Goal: Task Accomplishment & Management: Use online tool/utility

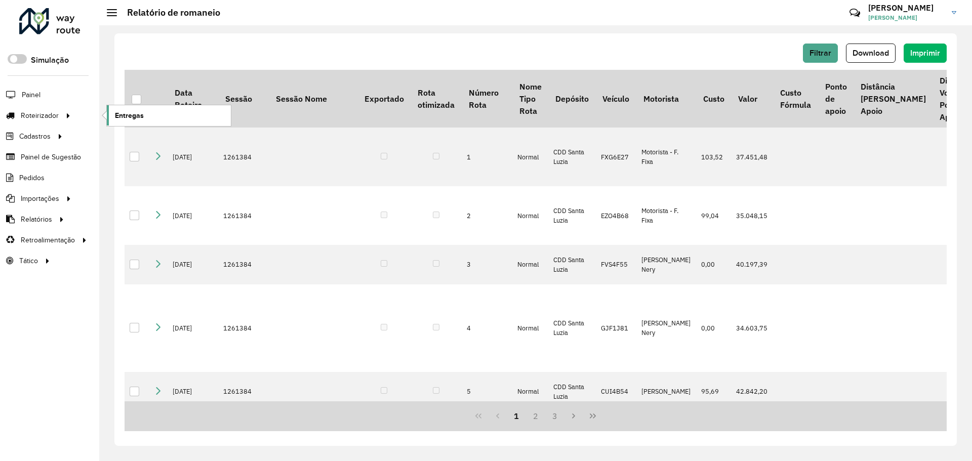
click at [149, 112] on link "Entregas" at bounding box center [169, 115] width 124 height 20
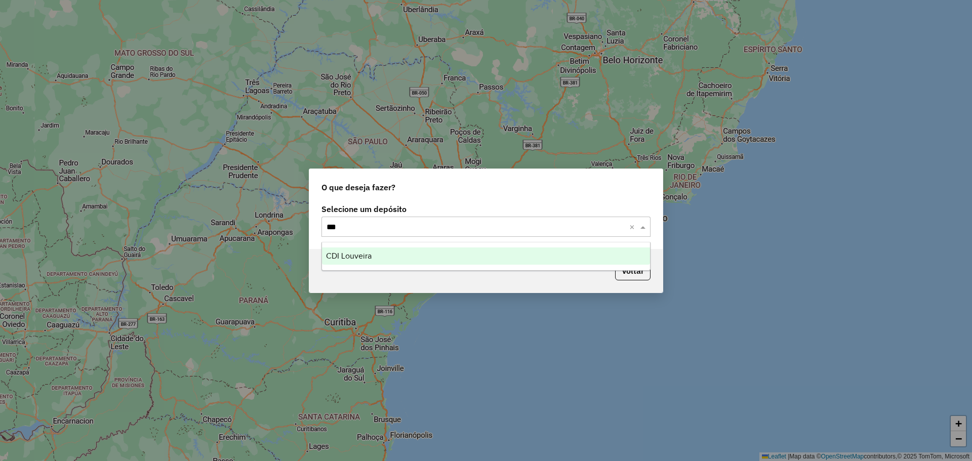
type input "****"
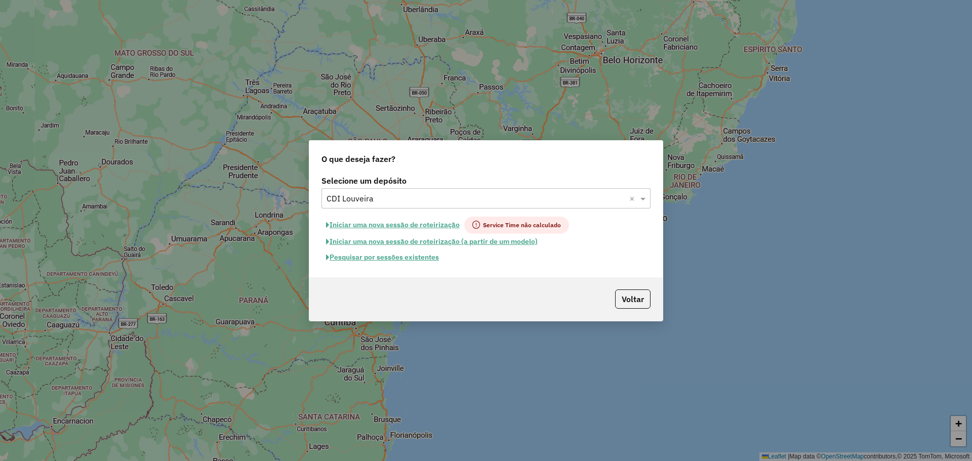
click at [392, 254] on button "Pesquisar por sessões existentes" at bounding box center [383, 258] width 122 height 16
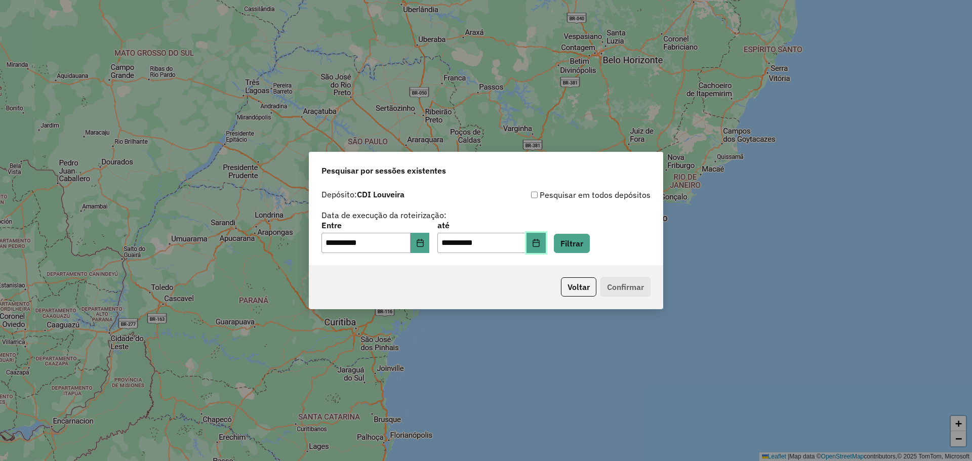
click at [546, 241] on button "Choose Date" at bounding box center [536, 243] width 19 height 20
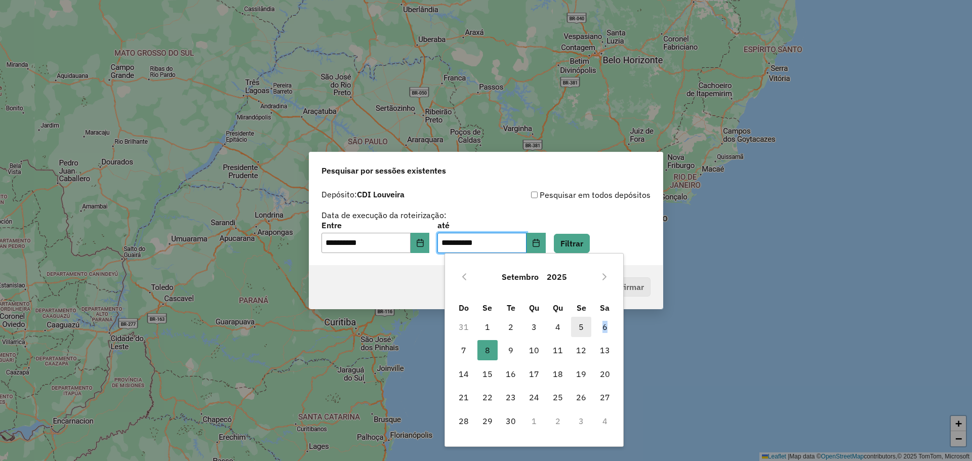
drag, startPoint x: 606, startPoint y: 328, endPoint x: 586, endPoint y: 326, distance: 19.4
click at [586, 326] on tr "31 1 2 3 4 5 6" at bounding box center [534, 327] width 165 height 23
click at [586, 326] on span "5" at bounding box center [581, 327] width 20 height 20
type input "**********"
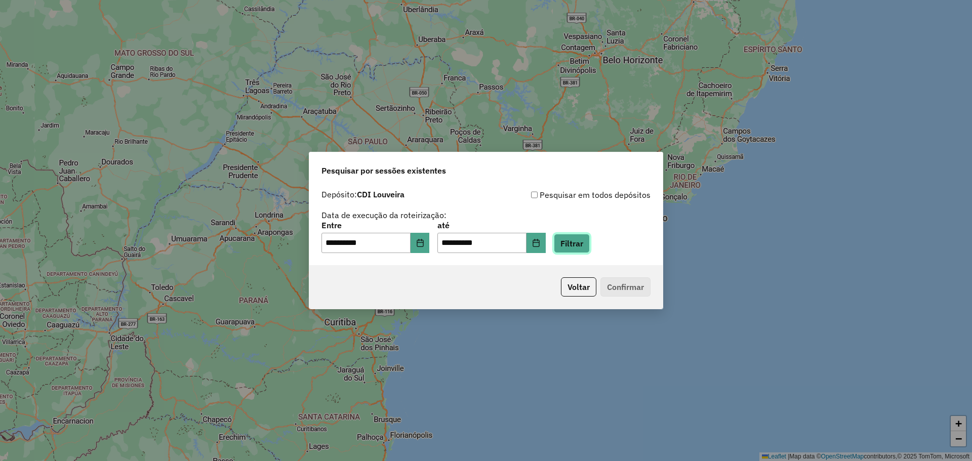
click at [586, 249] on button "Filtrar" at bounding box center [572, 243] width 36 height 19
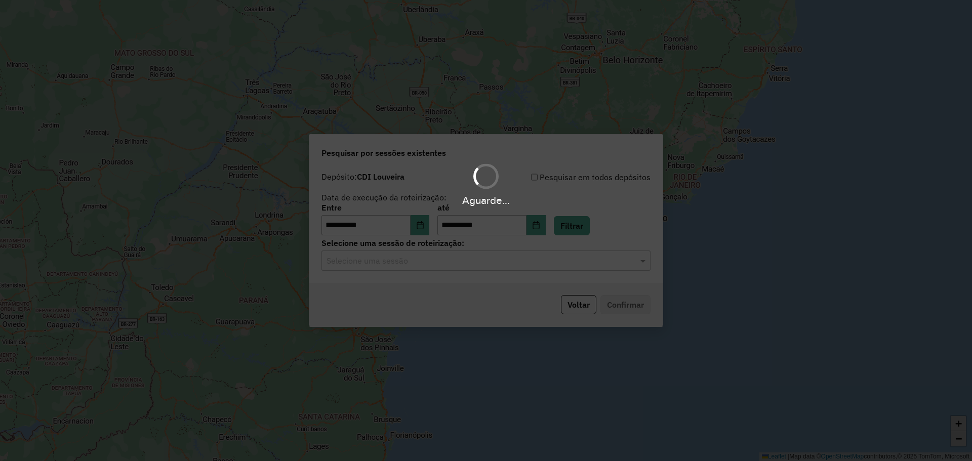
click at [496, 266] on div "Aguarde..." at bounding box center [486, 230] width 972 height 461
drag, startPoint x: 461, startPoint y: 268, endPoint x: 457, endPoint y: 265, distance: 5.4
click at [460, 268] on div "Aguarde..." at bounding box center [486, 230] width 972 height 461
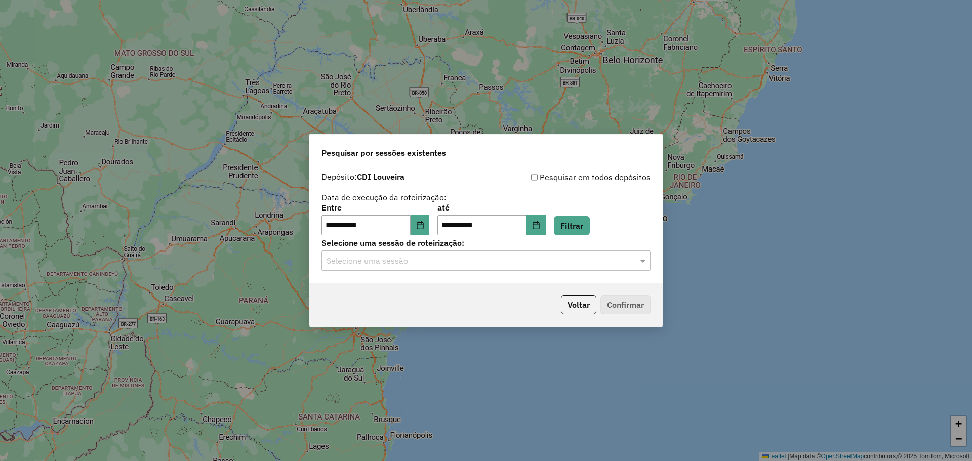
click at [456, 262] on input "text" at bounding box center [476, 261] width 299 height 12
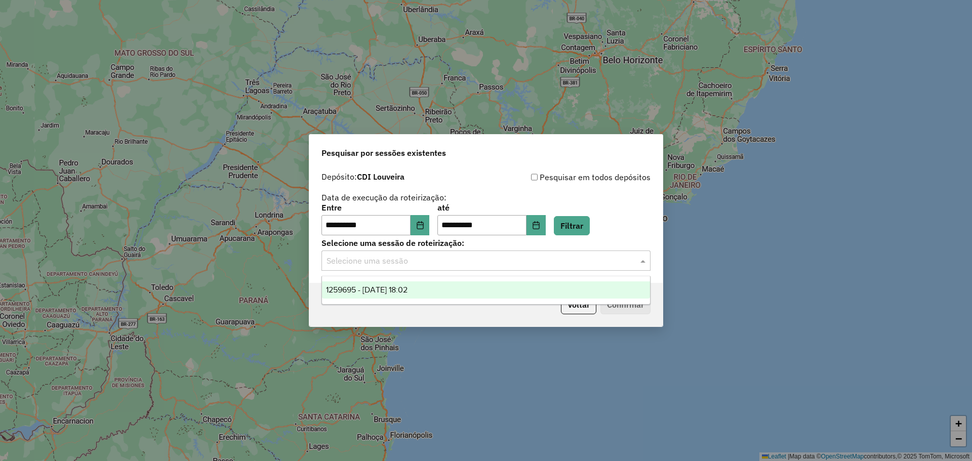
drag, startPoint x: 434, startPoint y: 288, endPoint x: 607, endPoint y: 309, distance: 174.0
click at [441, 288] on div "1259695 - 05/09/2025 18:02" at bounding box center [486, 290] width 328 height 17
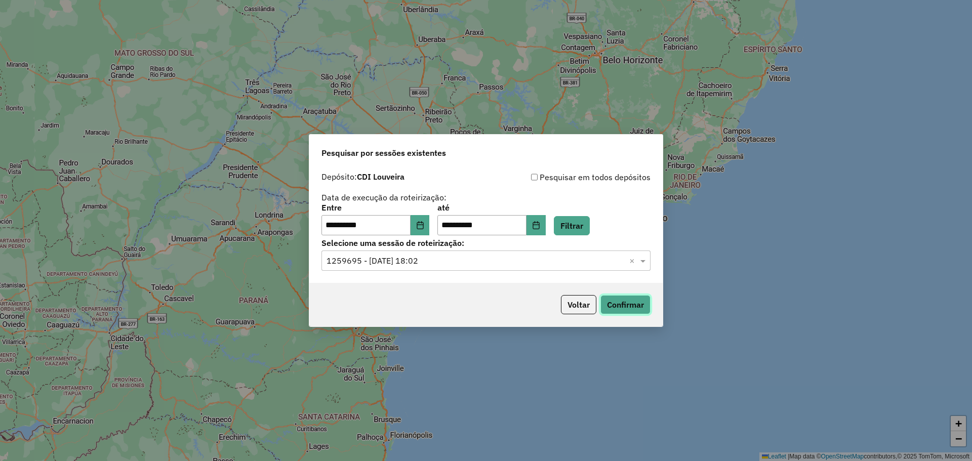
click at [620, 303] on button "Confirmar" at bounding box center [626, 304] width 50 height 19
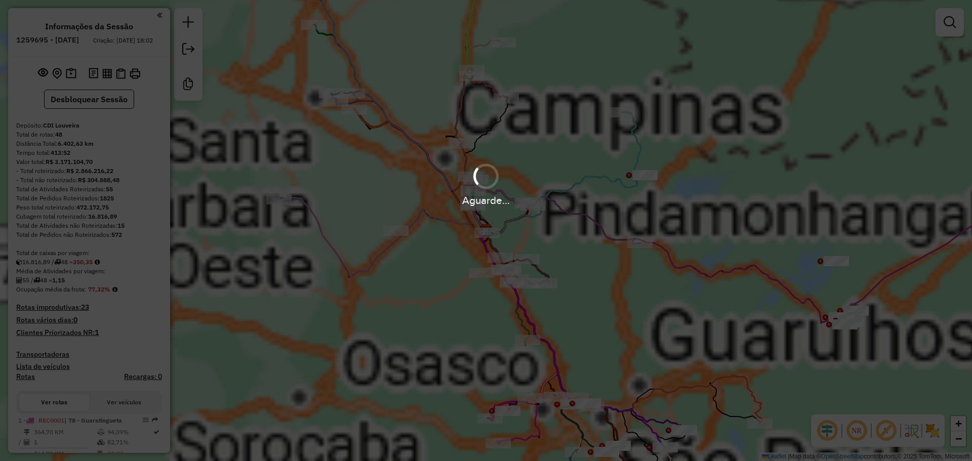
click at [613, 281] on div "Janela de atendimento Grade de atendimento Capacidade Transportadoras Veículos …" at bounding box center [486, 230] width 972 height 461
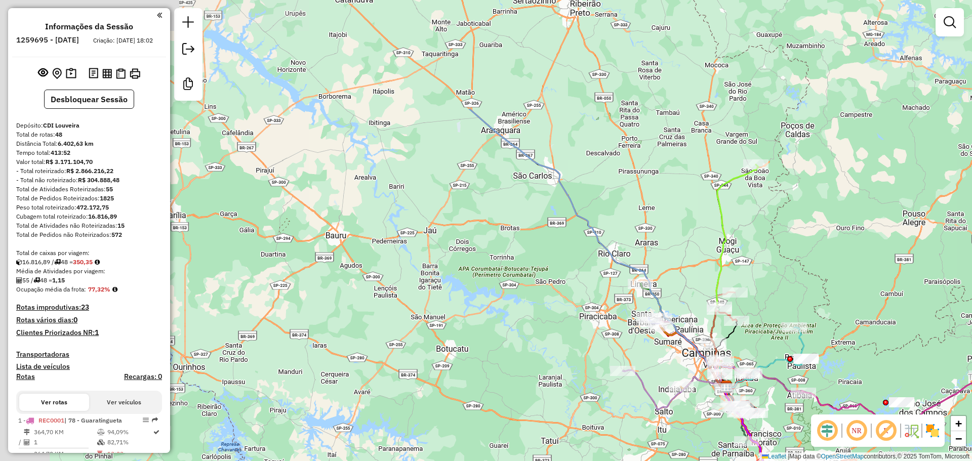
drag, startPoint x: 508, startPoint y: 246, endPoint x: 792, endPoint y: 406, distance: 325.4
click at [792, 406] on div "Janela de atendimento Grade de atendimento Capacidade Transportadoras Veículos …" at bounding box center [486, 230] width 972 height 461
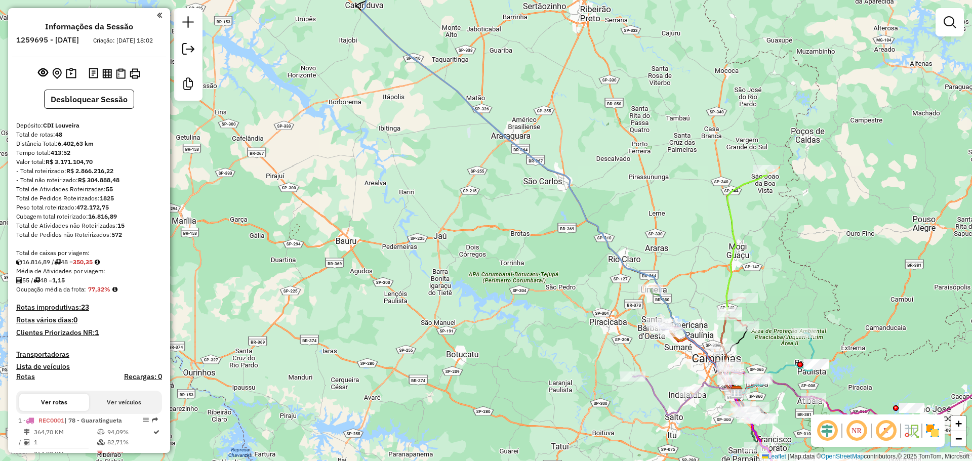
click at [787, 406] on div "Janela de atendimento Grade de atendimento Capacidade Transportadoras Veículos …" at bounding box center [486, 230] width 972 height 461
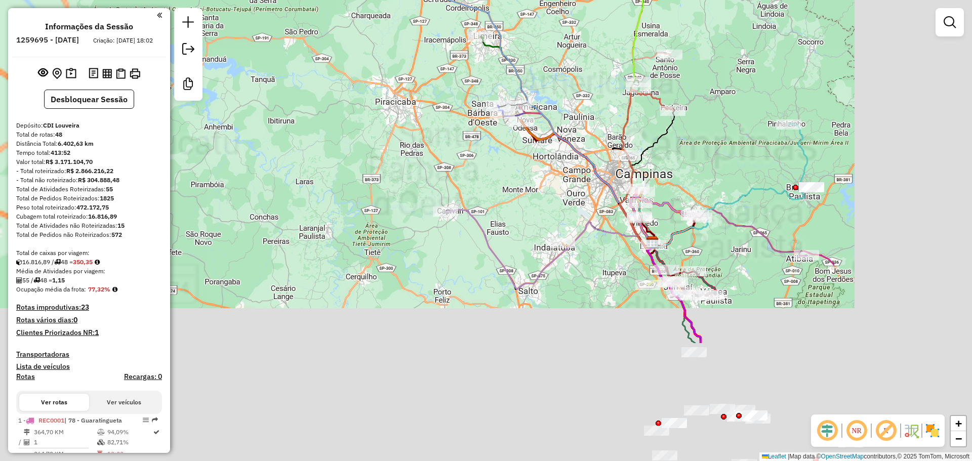
drag, startPoint x: 452, startPoint y: 322, endPoint x: 474, endPoint y: 313, distance: 23.2
click at [295, 192] on div "Janela de atendimento Grade de atendimento Capacidade Transportadoras Veículos …" at bounding box center [486, 230] width 972 height 461
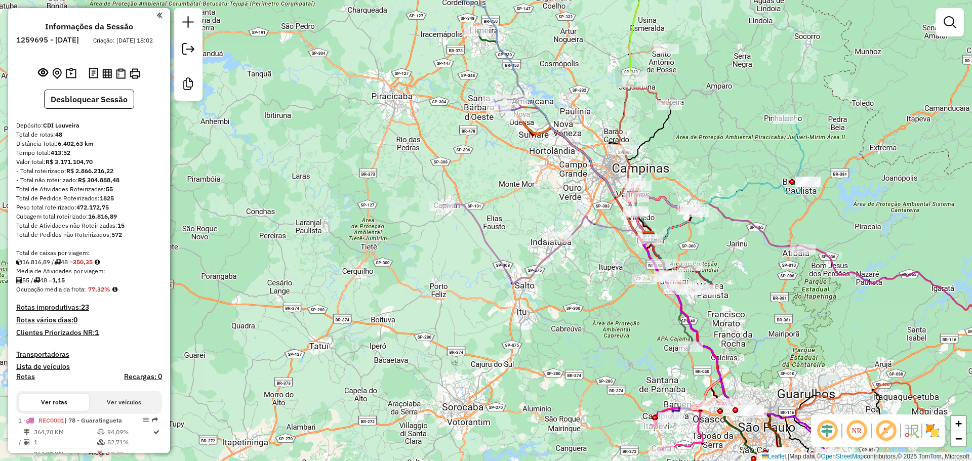
drag, startPoint x: 662, startPoint y: 322, endPoint x: 619, endPoint y: 315, distance: 43.1
click at [619, 315] on div "Janela de atendimento Grade de atendimento Capacidade Transportadoras Veículos …" at bounding box center [486, 230] width 972 height 461
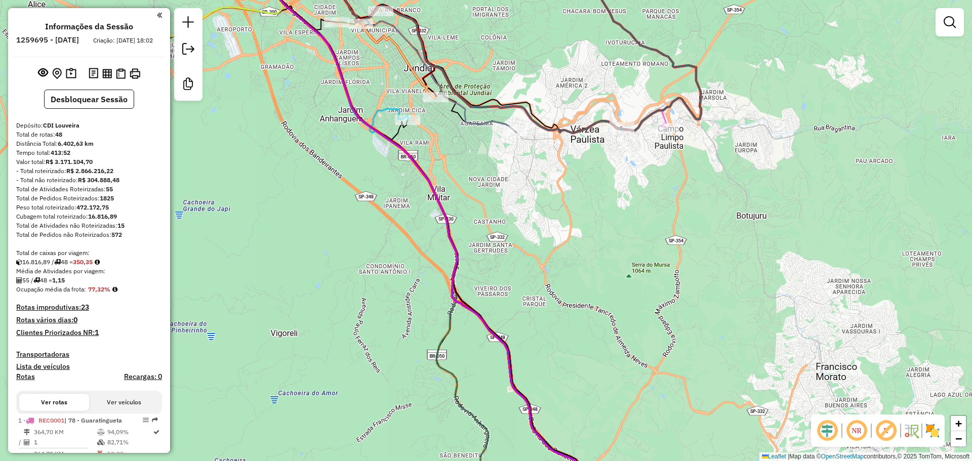
drag, startPoint x: 598, startPoint y: 308, endPoint x: 564, endPoint y: 241, distance: 76.1
click at [564, 240] on div "Janela de atendimento Grade de atendimento Capacidade Transportadoras Veículos …" at bounding box center [486, 230] width 972 height 461
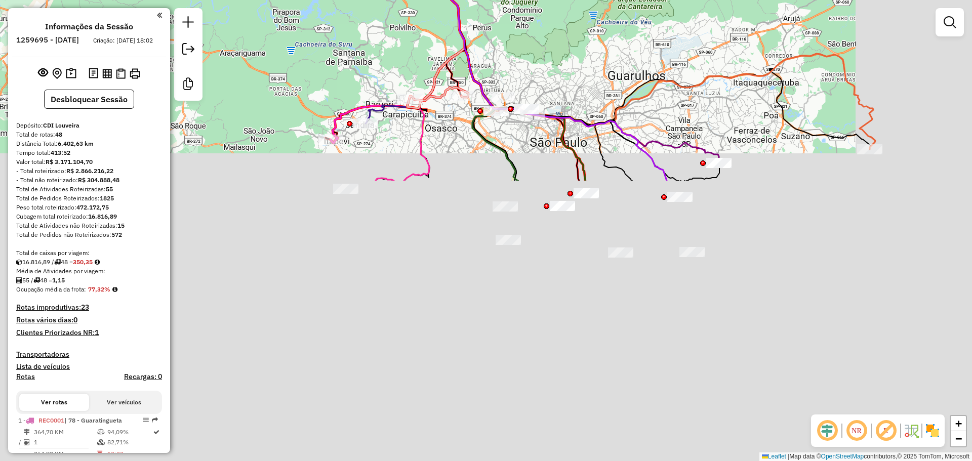
drag, startPoint x: 649, startPoint y: 326, endPoint x: 548, endPoint y: 121, distance: 228.1
click at [523, 25] on div "Janela de atendimento Grade de atendimento Capacidade Transportadoras Veículos …" at bounding box center [486, 230] width 972 height 461
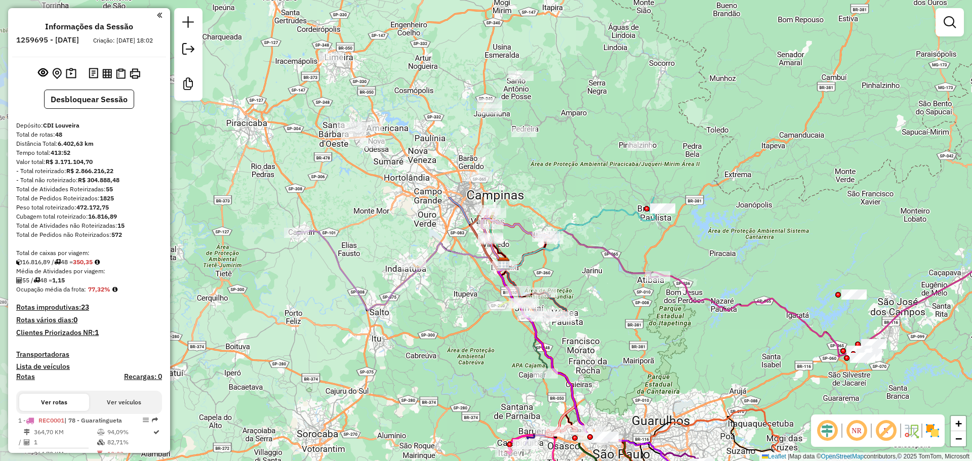
drag, startPoint x: 584, startPoint y: 189, endPoint x: 697, endPoint y: 397, distance: 236.8
click at [697, 397] on div "Janela de atendimento Grade de atendimento Capacidade Transportadoras Veículos …" at bounding box center [486, 230] width 972 height 461
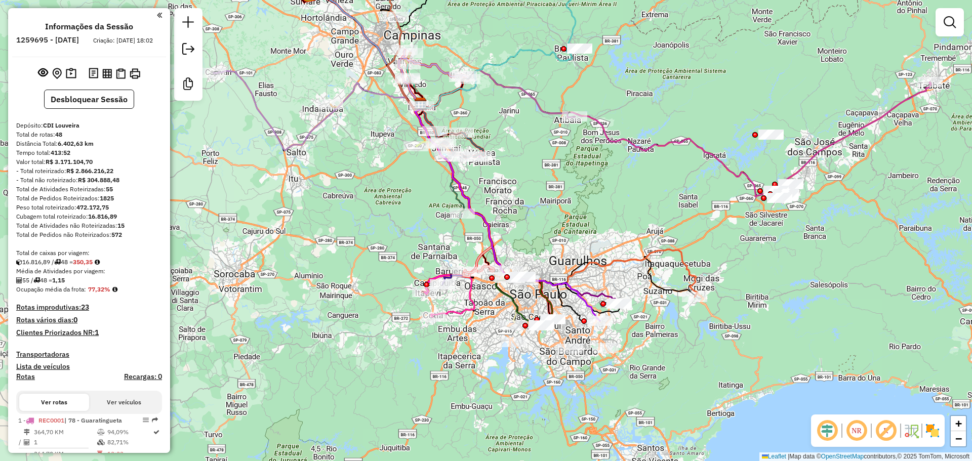
drag, startPoint x: 697, startPoint y: 397, endPoint x: 578, endPoint y: 213, distance: 219.4
click at [578, 213] on div "Janela de atendimento Grade de atendimento Capacidade Transportadoras Veículos …" at bounding box center [486, 230] width 972 height 461
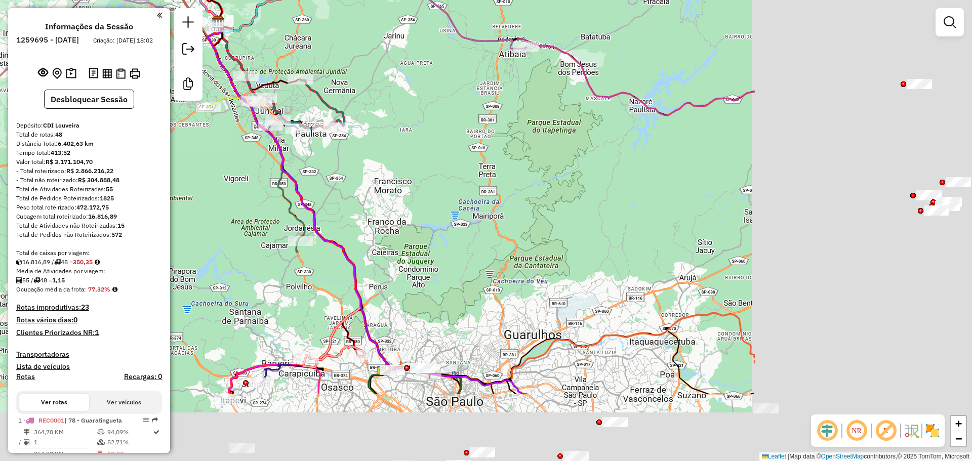
drag, startPoint x: 729, startPoint y: 214, endPoint x: 735, endPoint y: 253, distance: 39.0
click at [420, 106] on div "Janela de atendimento Grade de atendimento Capacidade Transportadoras Veículos …" at bounding box center [486, 230] width 972 height 461
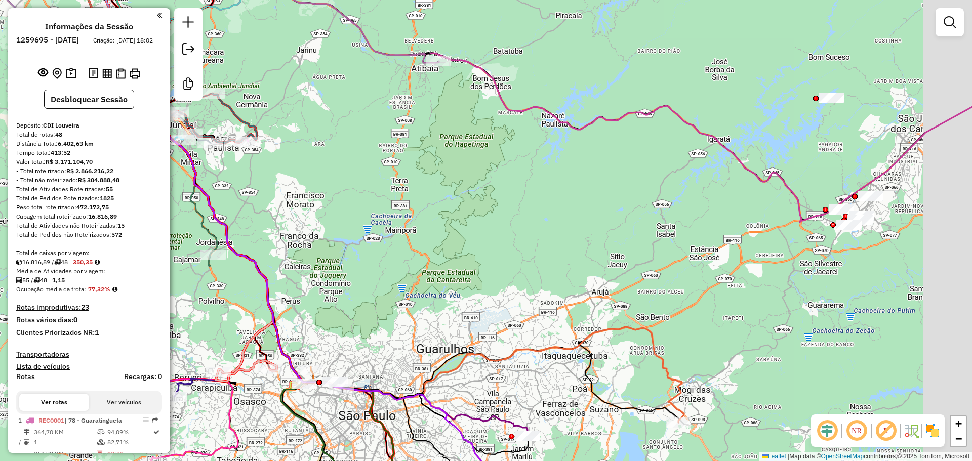
drag, startPoint x: 617, startPoint y: 218, endPoint x: 778, endPoint y: 240, distance: 162.5
click at [586, 241] on div "Janela de atendimento Grade de atendimento Capacidade Transportadoras Veículos …" at bounding box center [486, 230] width 972 height 461
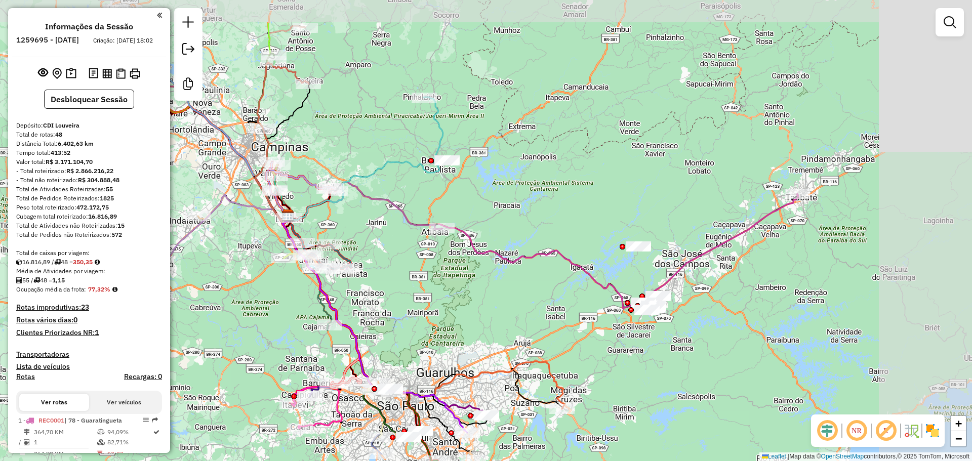
drag, startPoint x: 839, startPoint y: 221, endPoint x: 719, endPoint y: 276, distance: 131.9
click at [719, 276] on div "Janela de atendimento Grade de atendimento Capacidade Transportadoras Veículos …" at bounding box center [486, 230] width 972 height 461
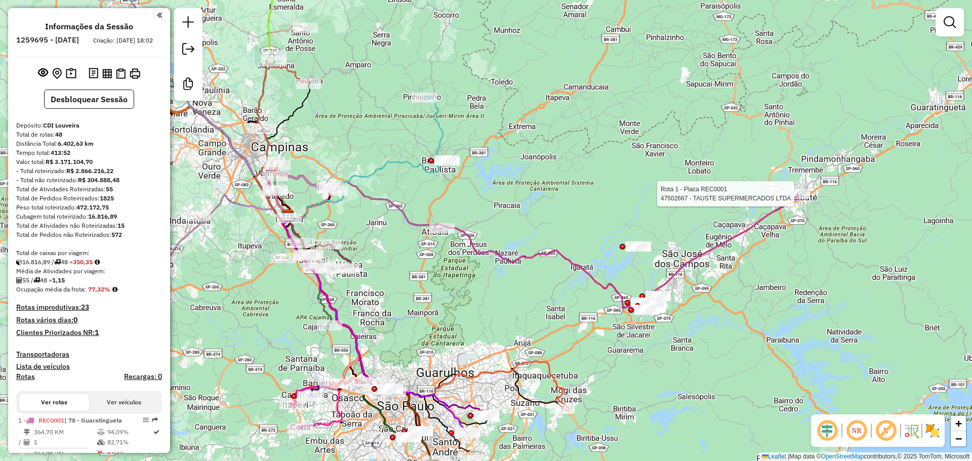
select select "**********"
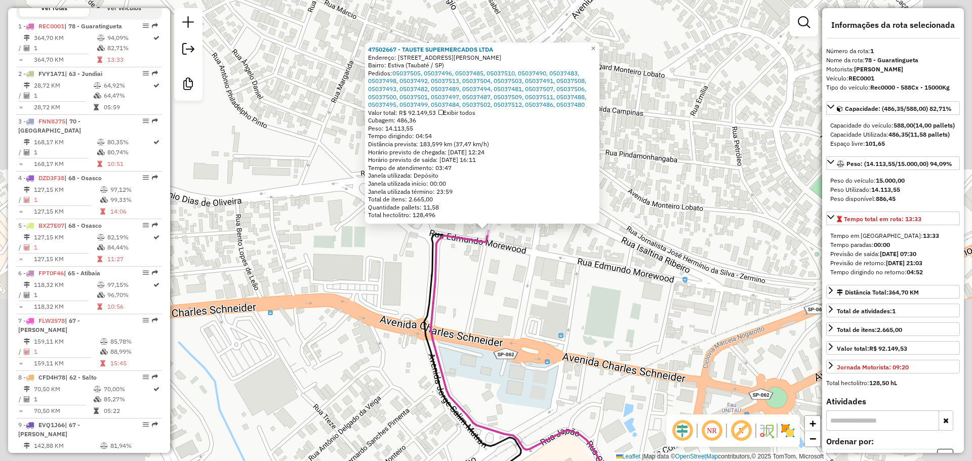
scroll to position [415, 0]
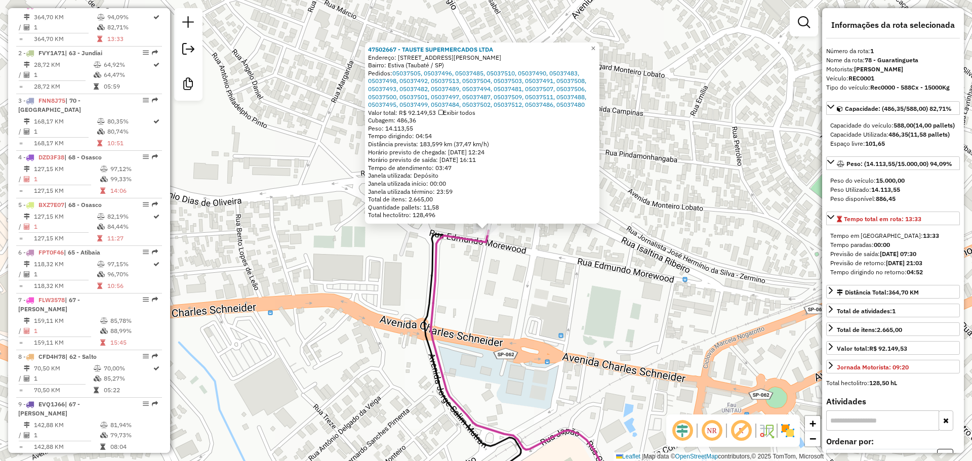
click at [413, 119] on span "Cubagem: 486,36" at bounding box center [392, 120] width 48 height 8
click at [917, 276] on strong "04:52" at bounding box center [915, 272] width 16 height 8
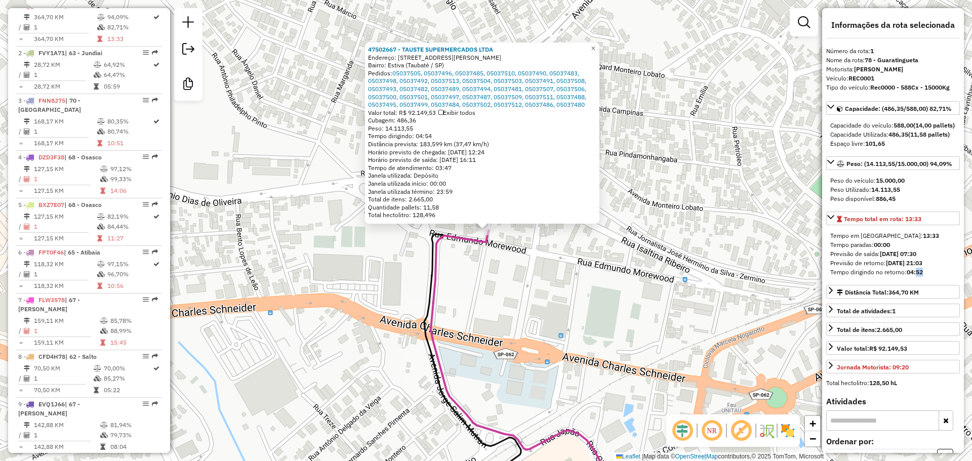
click at [917, 276] on strong "04:52" at bounding box center [915, 272] width 16 height 8
click at [919, 276] on strong "04:52" at bounding box center [915, 272] width 16 height 8
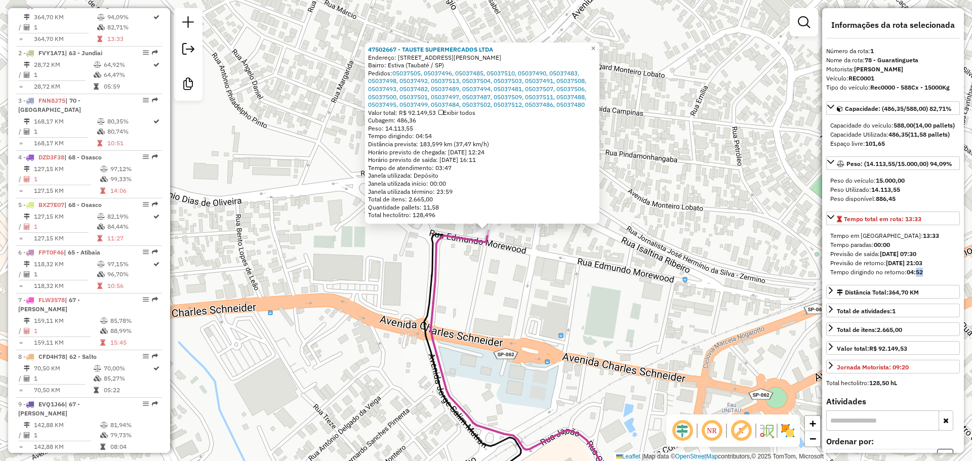
click at [919, 276] on strong "04:52" at bounding box center [915, 272] width 16 height 8
click at [921, 276] on strong "04:52" at bounding box center [915, 272] width 16 height 8
click at [920, 276] on strong "04:52" at bounding box center [915, 272] width 16 height 8
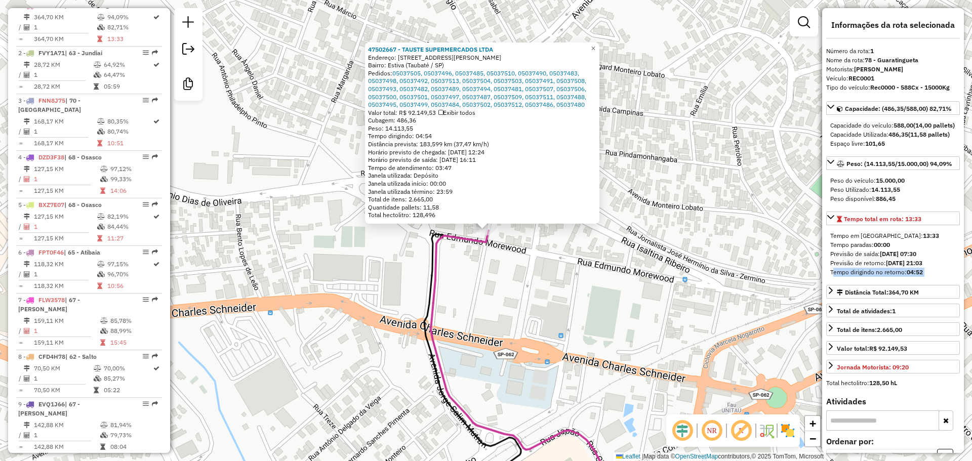
click at [920, 276] on strong "04:52" at bounding box center [915, 272] width 16 height 8
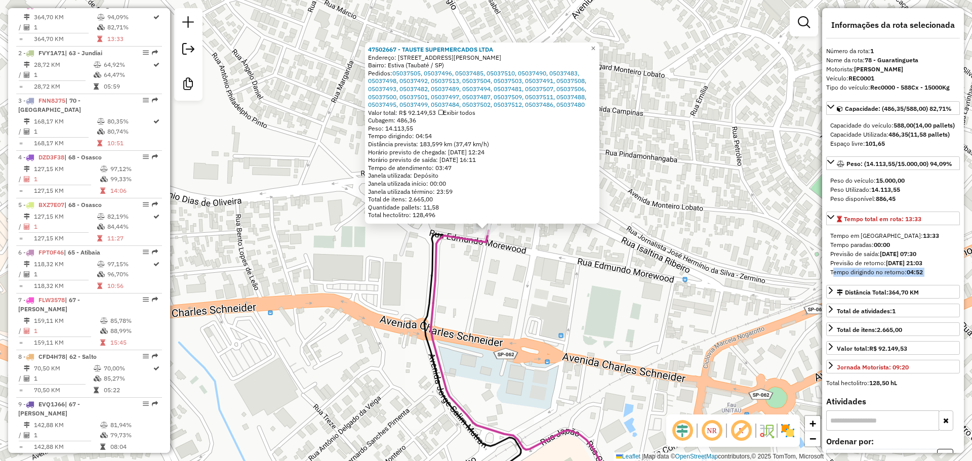
click at [920, 276] on strong "04:52" at bounding box center [915, 272] width 16 height 8
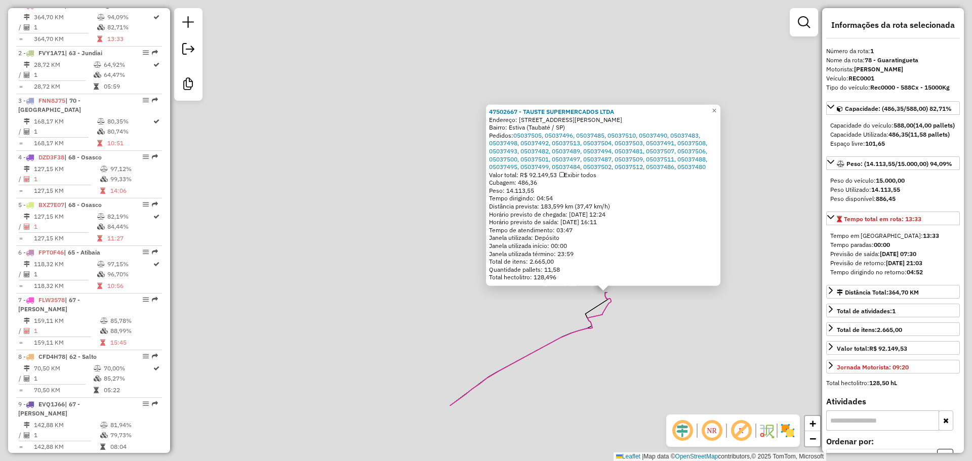
click at [635, 320] on div "47502667 - TAUSTE SUPERMERCADOS LTDA Endereço: [STREET_ADDRESS][PERSON_NAME] Pe…" at bounding box center [486, 230] width 972 height 461
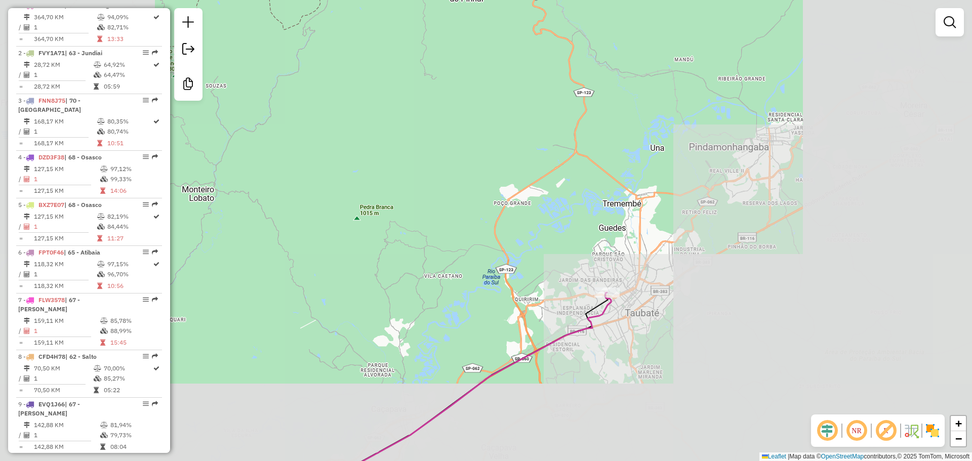
click at [648, 310] on div "Janela de atendimento Grade de atendimento Capacidade Transportadoras Veículos …" at bounding box center [486, 230] width 972 height 461
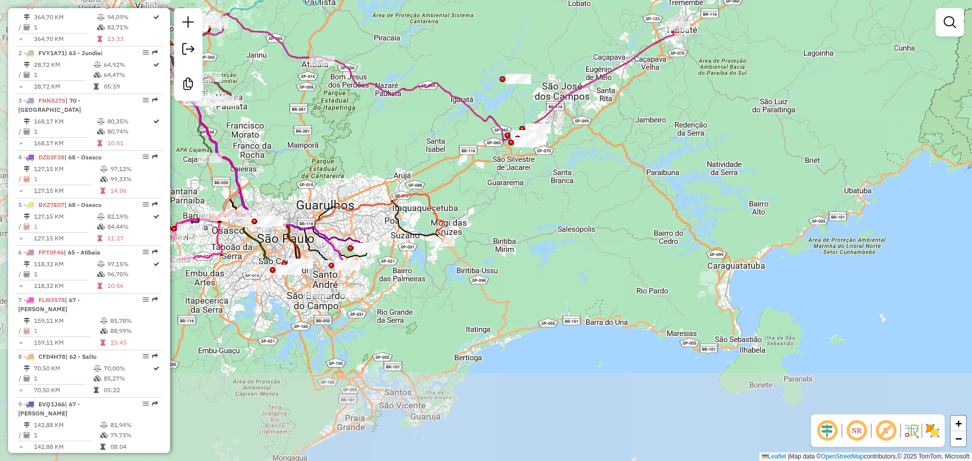
drag, startPoint x: 337, startPoint y: 348, endPoint x: 557, endPoint y: 146, distance: 298.6
click at [595, 100] on div "Janela de atendimento Grade de atendimento Capacidade Transportadoras Veículos …" at bounding box center [486, 230] width 972 height 461
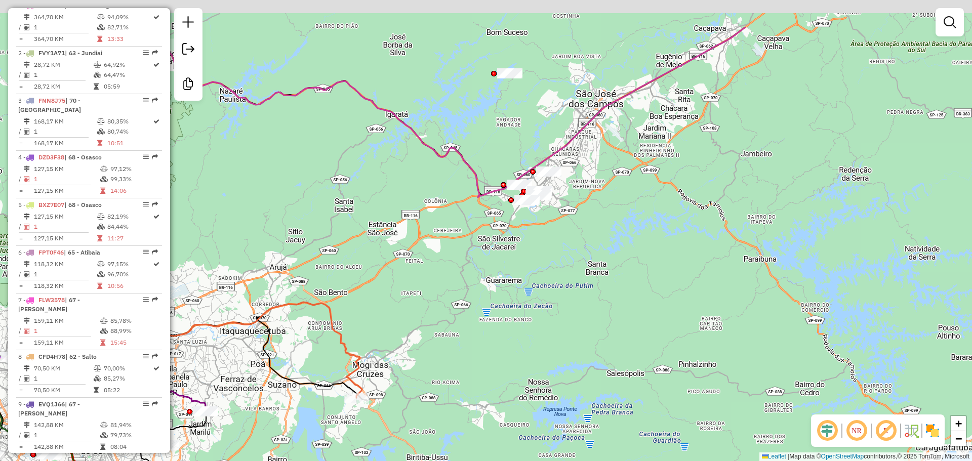
drag, startPoint x: 636, startPoint y: 34, endPoint x: 612, endPoint y: 112, distance: 81.4
click at [607, 130] on div "Janela de atendimento Grade de atendimento Capacidade Transportadoras Veículos …" at bounding box center [486, 230] width 972 height 461
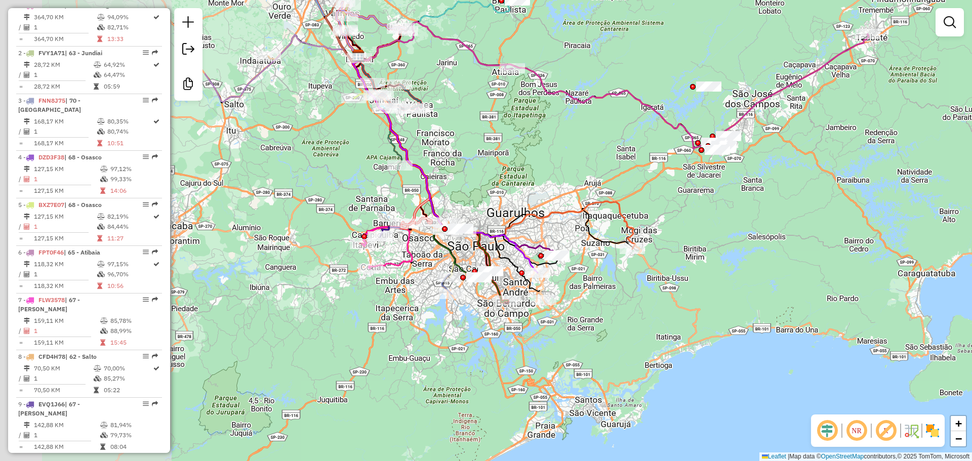
drag, startPoint x: 349, startPoint y: 298, endPoint x: 638, endPoint y: 219, distance: 299.3
click at [703, 247] on div "Janela de atendimento Grade de atendimento Capacidade Transportadoras Veículos …" at bounding box center [486, 230] width 972 height 461
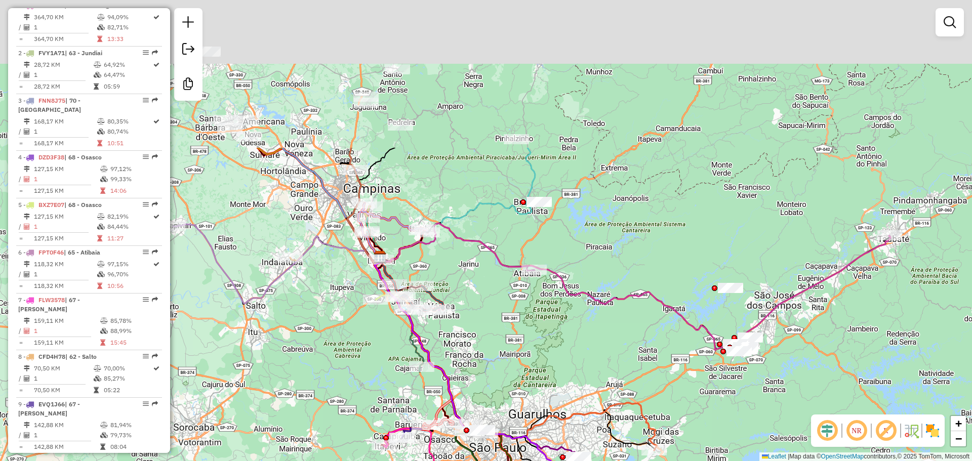
drag, startPoint x: 539, startPoint y: 143, endPoint x: 509, endPoint y: 337, distance: 196.3
click at [509, 337] on div "Janela de atendimento Grade de atendimento Capacidade Transportadoras Veículos …" at bounding box center [486, 230] width 972 height 461
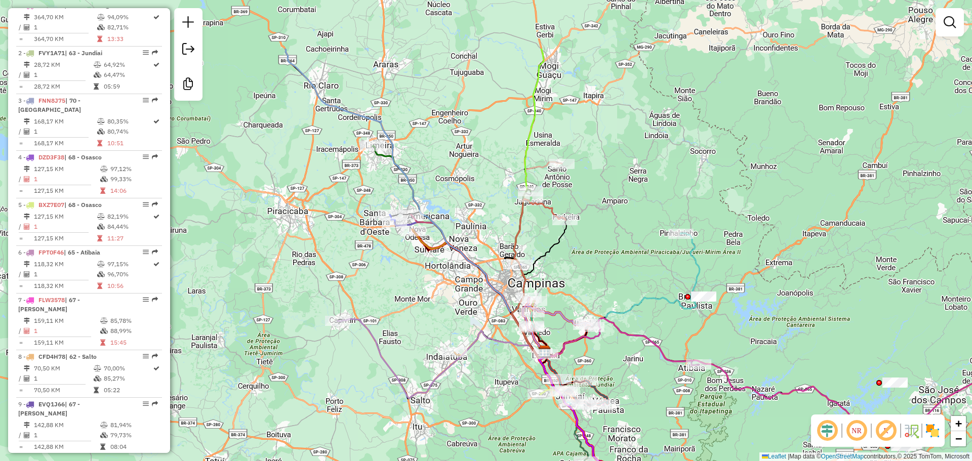
drag, startPoint x: 414, startPoint y: 156, endPoint x: 534, endPoint y: 251, distance: 153.0
click at [579, 251] on div "Janela de atendimento Grade de atendimento Capacidade Transportadoras Veículos …" at bounding box center [486, 230] width 972 height 461
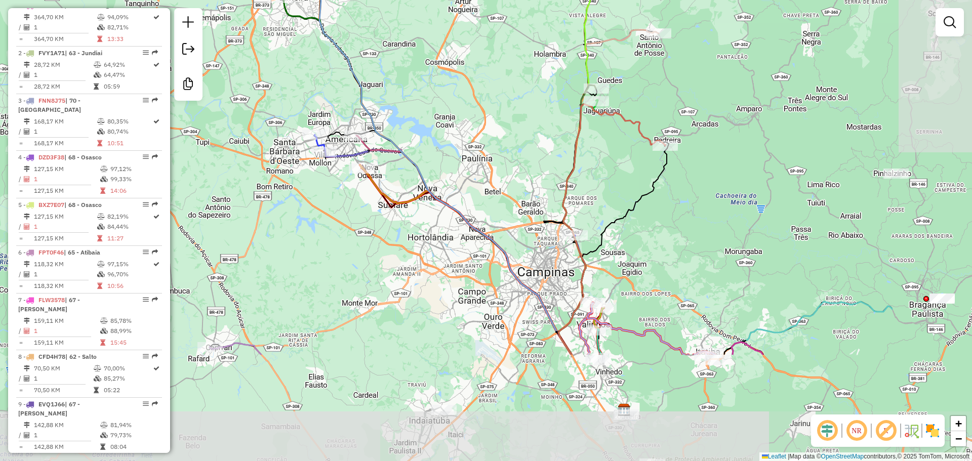
drag, startPoint x: 614, startPoint y: 394, endPoint x: 440, endPoint y: 245, distance: 228.8
click at [440, 245] on div "Janela de atendimento Grade de atendimento Capacidade Transportadoras Veículos …" at bounding box center [486, 230] width 972 height 461
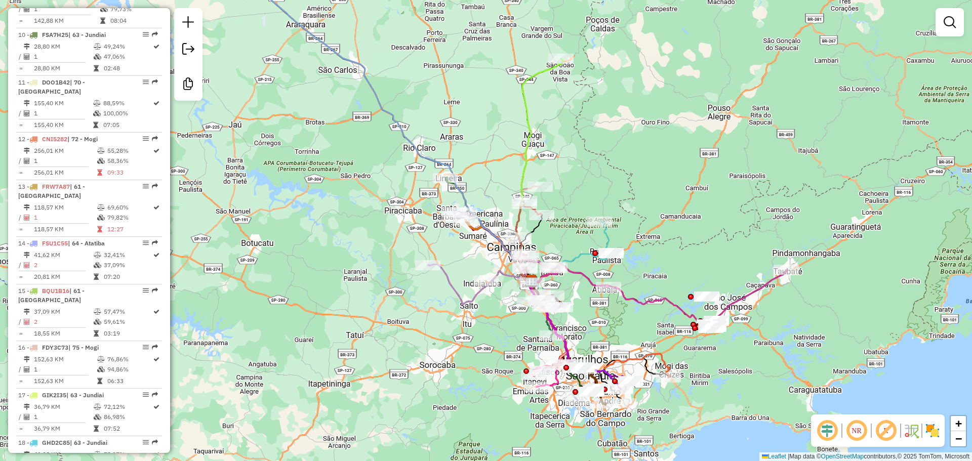
scroll to position [871, 0]
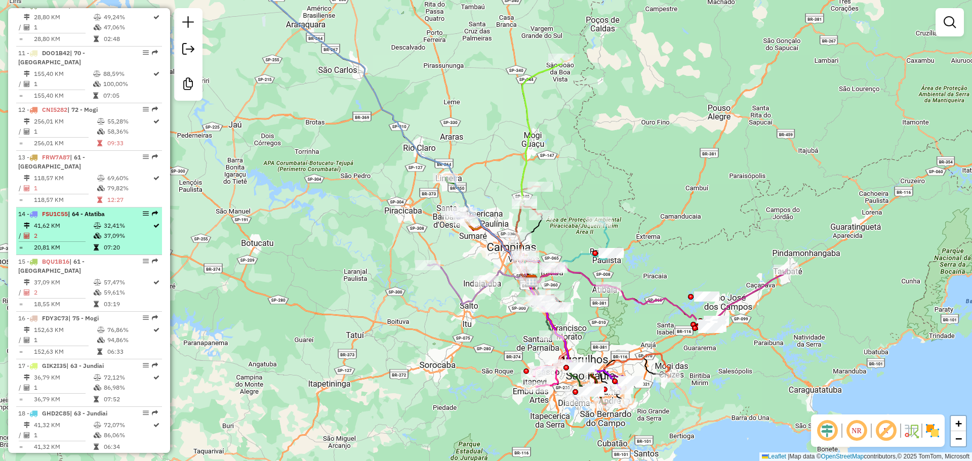
click at [109, 221] on td "32,41%" at bounding box center [127, 226] width 49 height 10
select select "**********"
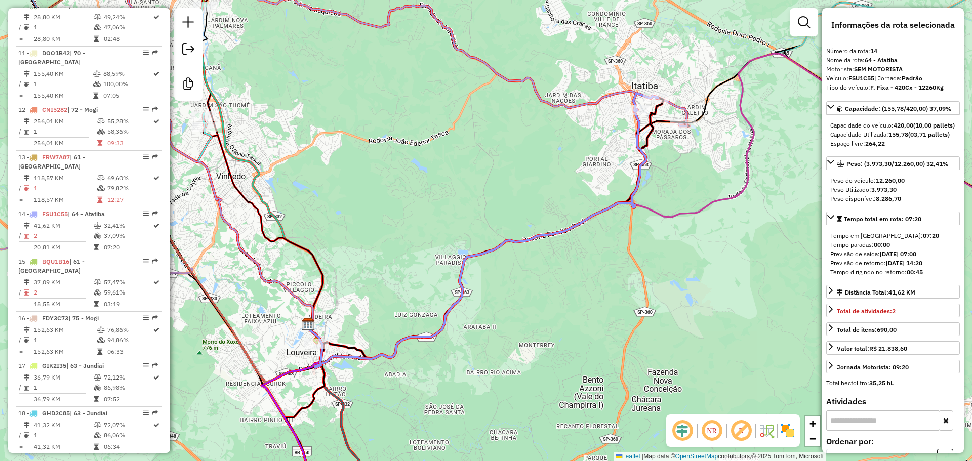
click at [899, 129] on strong "420,00" at bounding box center [904, 126] width 20 height 8
click at [903, 138] on strong "155,78" at bounding box center [899, 135] width 20 height 8
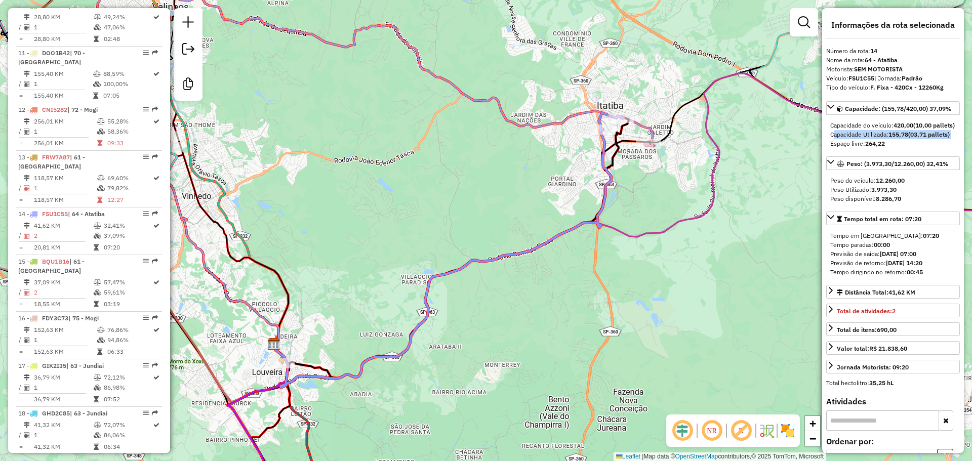
drag, startPoint x: 673, startPoint y: 168, endPoint x: 643, endPoint y: 169, distance: 29.9
click at [648, 178] on div "Janela de atendimento Grade de atendimento Capacidade Transportadoras Veículos …" at bounding box center [486, 230] width 972 height 461
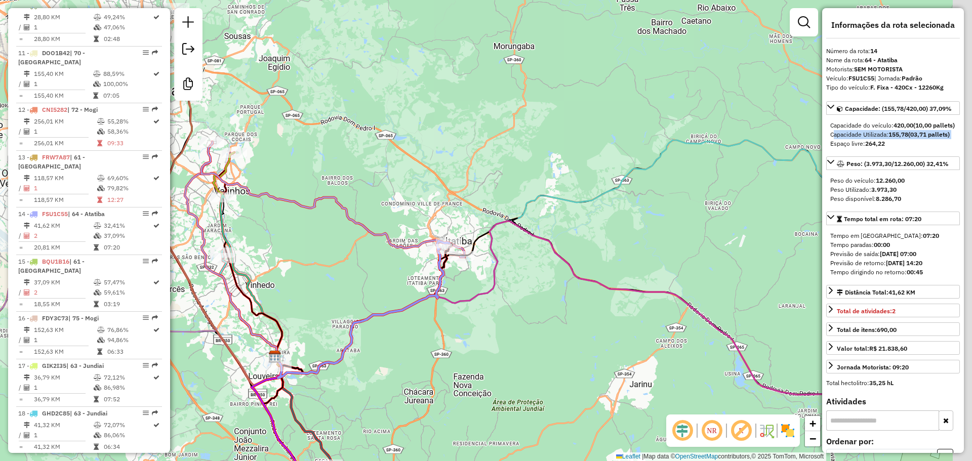
drag, startPoint x: 691, startPoint y: 255, endPoint x: 508, endPoint y: 355, distance: 209.0
click at [508, 355] on div "Janela de atendimento Grade de atendimento Capacidade Transportadoras Veículos …" at bounding box center [486, 230] width 972 height 461
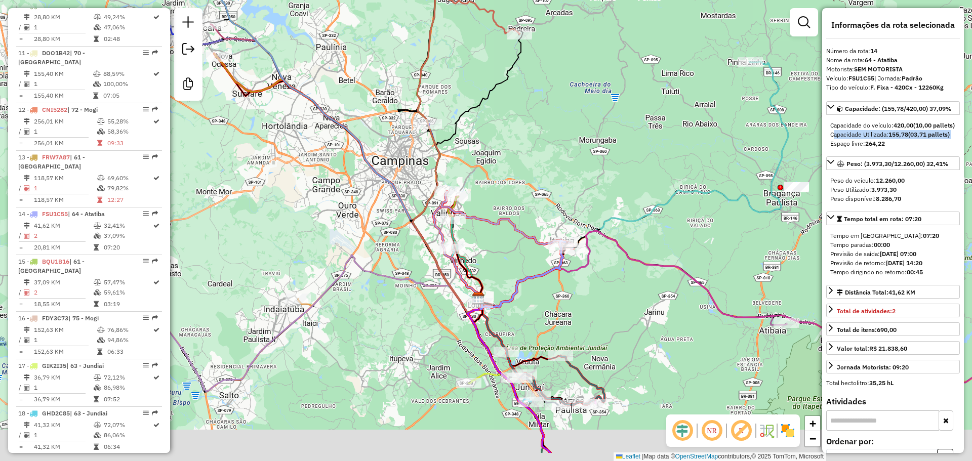
drag, startPoint x: 446, startPoint y: 376, endPoint x: 544, endPoint y: 312, distance: 117.2
click at [544, 312] on div "Janela de atendimento Grade de atendimento Capacidade Transportadoras Veículos …" at bounding box center [486, 230] width 972 height 461
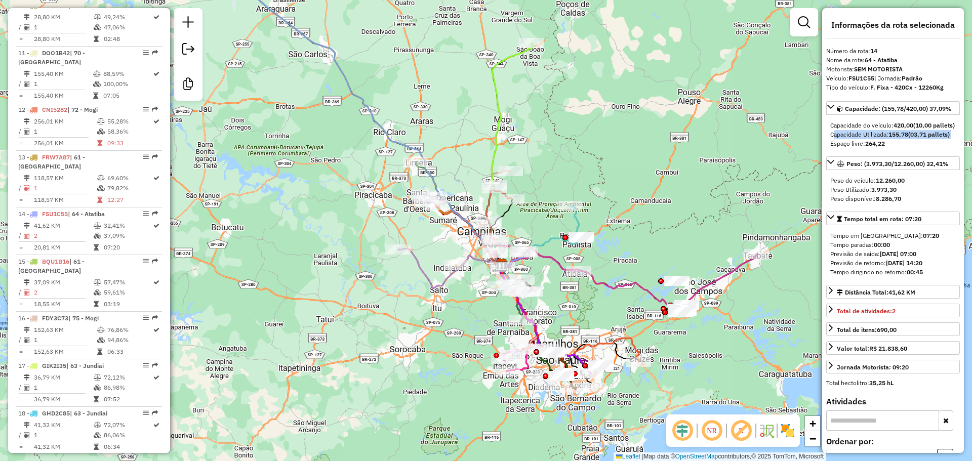
drag, startPoint x: 461, startPoint y: 257, endPoint x: 475, endPoint y: 278, distance: 25.6
click at [475, 278] on div "Janela de atendimento Grade de atendimento Capacidade Transportadoras Veículos …" at bounding box center [486, 230] width 972 height 461
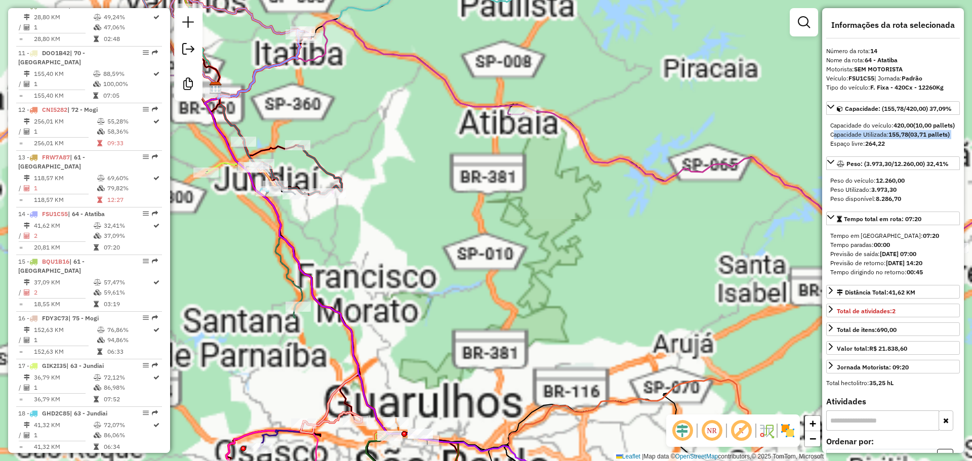
drag, startPoint x: 544, startPoint y: 372, endPoint x: 494, endPoint y: 247, distance: 134.8
click at [495, 247] on div "Janela de atendimento Grade de atendimento Capacidade Transportadoras Veículos …" at bounding box center [486, 230] width 972 height 461
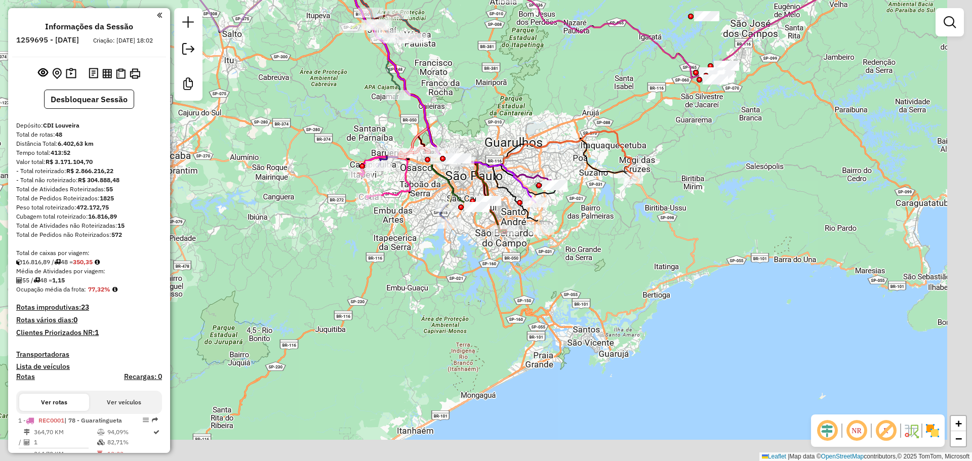
drag, startPoint x: 576, startPoint y: 225, endPoint x: 498, endPoint y: 81, distance: 164.5
click at [498, 81] on div "Janela de atendimento Grade de atendimento Capacidade Transportadoras Veículos …" at bounding box center [486, 230] width 972 height 461
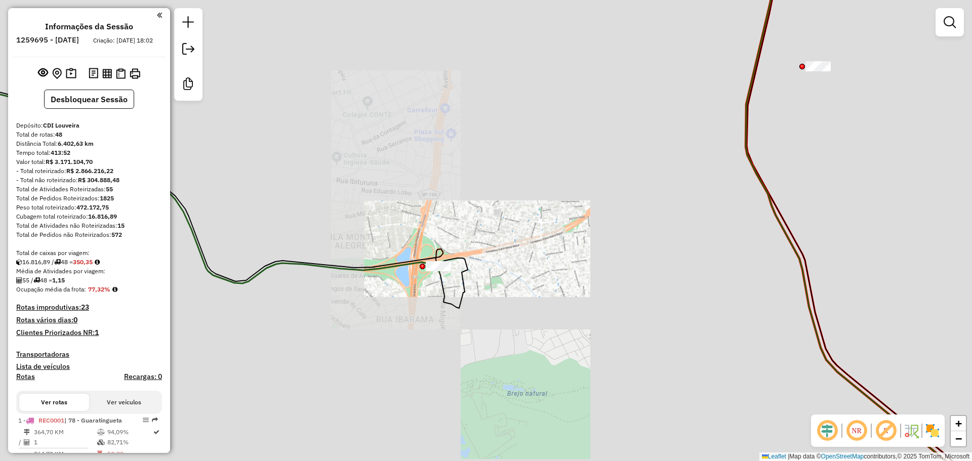
click at [432, 290] on div "Janela de atendimento Grade de atendimento Capacidade Transportadoras Veículos …" at bounding box center [486, 230] width 972 height 461
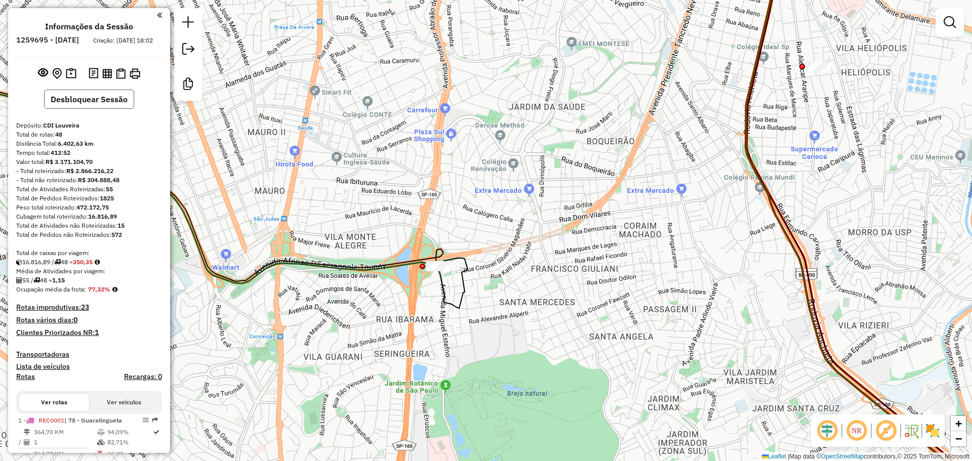
click at [115, 101] on button "Desbloquear Sessão" at bounding box center [89, 99] width 90 height 19
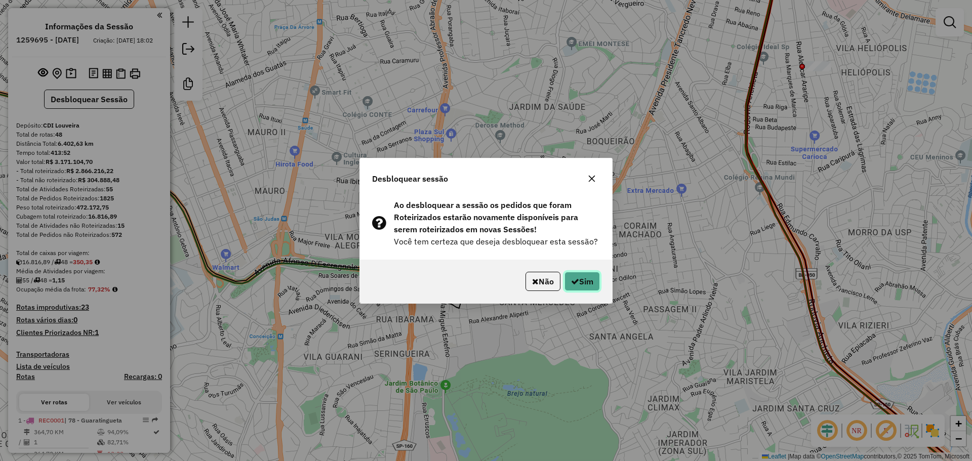
click at [595, 282] on button "Sim" at bounding box center [582, 281] width 35 height 19
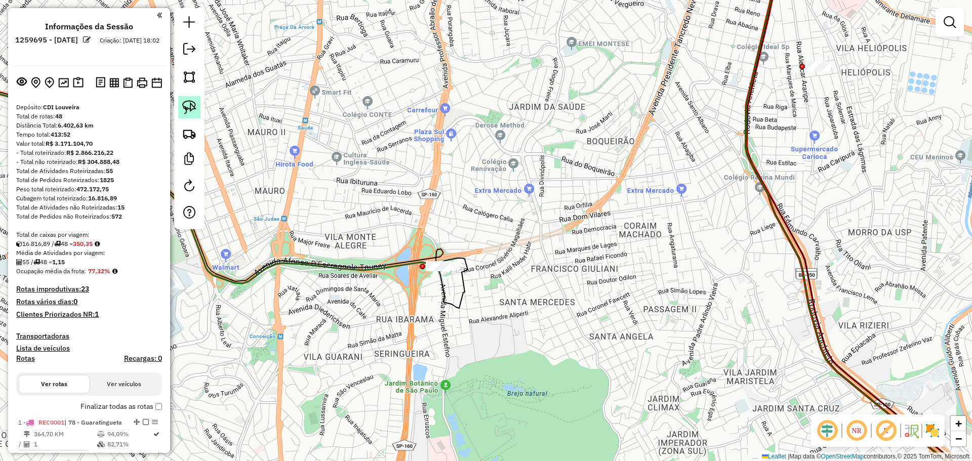
click at [179, 103] on link at bounding box center [189, 107] width 22 height 22
drag, startPoint x: 415, startPoint y: 271, endPoint x: 464, endPoint y: 244, distance: 56.5
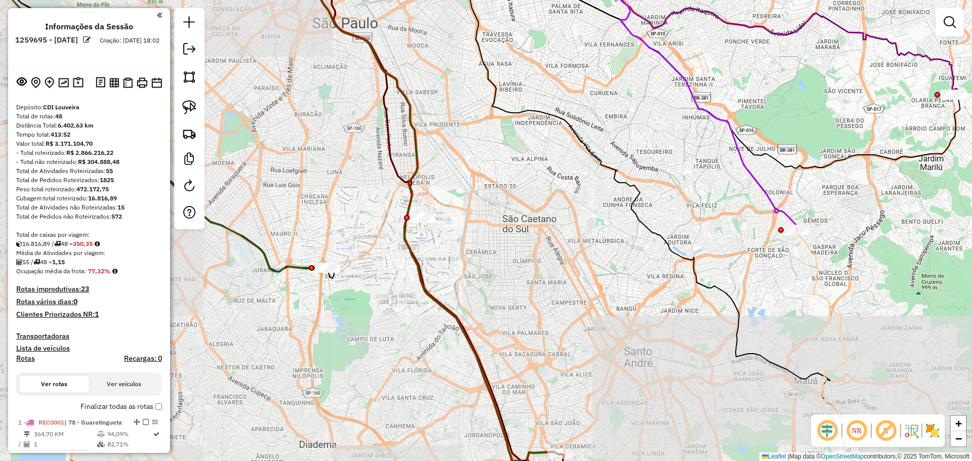
drag, startPoint x: 486, startPoint y: 262, endPoint x: 404, endPoint y: 290, distance: 87.1
click at [404, 290] on div "Janela de atendimento Grade de atendimento Capacidade Transportadoras Veículos …" at bounding box center [486, 230] width 972 height 461
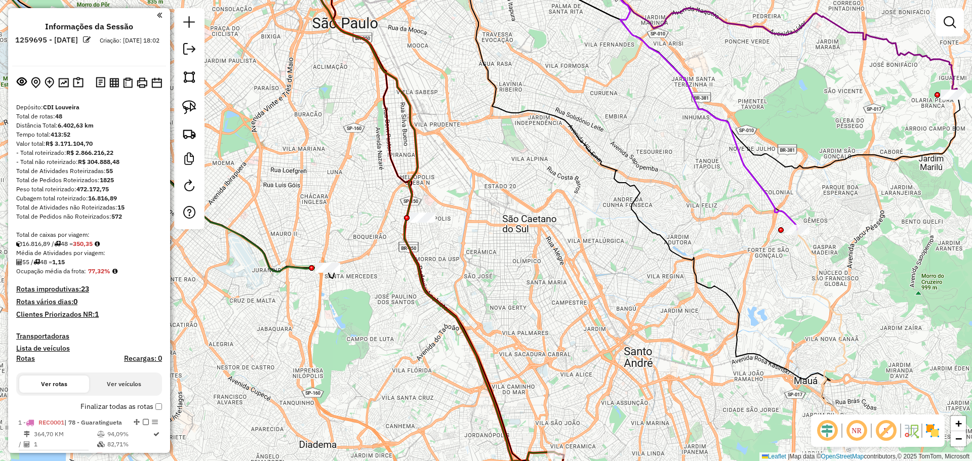
click at [182, 102] on link at bounding box center [189, 107] width 22 height 22
drag, startPoint x: 434, startPoint y: 201, endPoint x: 452, endPoint y: 209, distance: 19.8
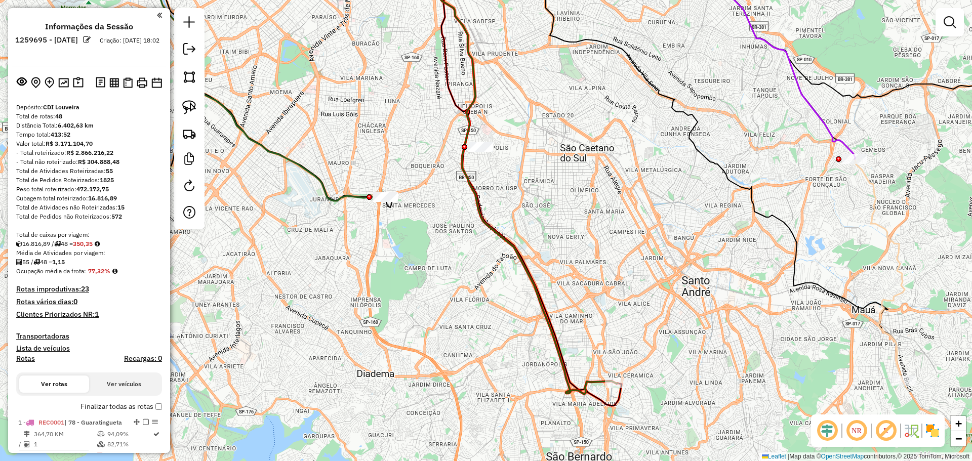
drag, startPoint x: 401, startPoint y: 364, endPoint x: 409, endPoint y: 228, distance: 136.0
click at [459, 305] on div "Janela de atendimento Grade de atendimento Capacidade Transportadoras Veículos …" at bounding box center [486, 230] width 972 height 461
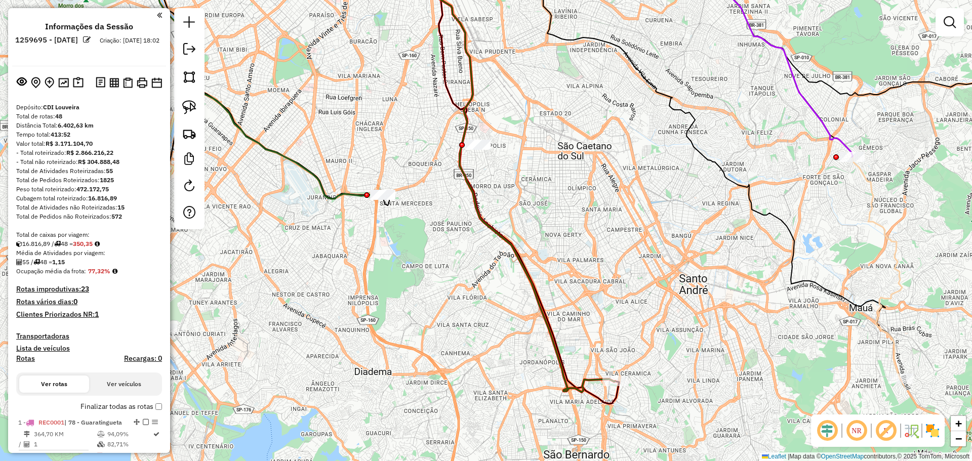
click at [177, 107] on div at bounding box center [189, 118] width 30 height 221
click at [199, 104] on link at bounding box center [189, 107] width 22 height 22
drag, startPoint x: 362, startPoint y: 180, endPoint x: 407, endPoint y: 182, distance: 45.1
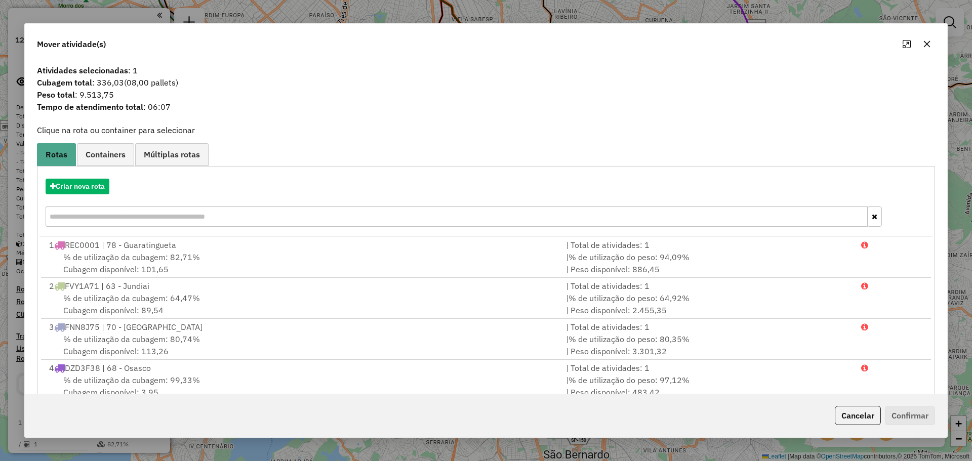
click at [150, 82] on span "(08,00 pallets)" at bounding box center [151, 82] width 54 height 10
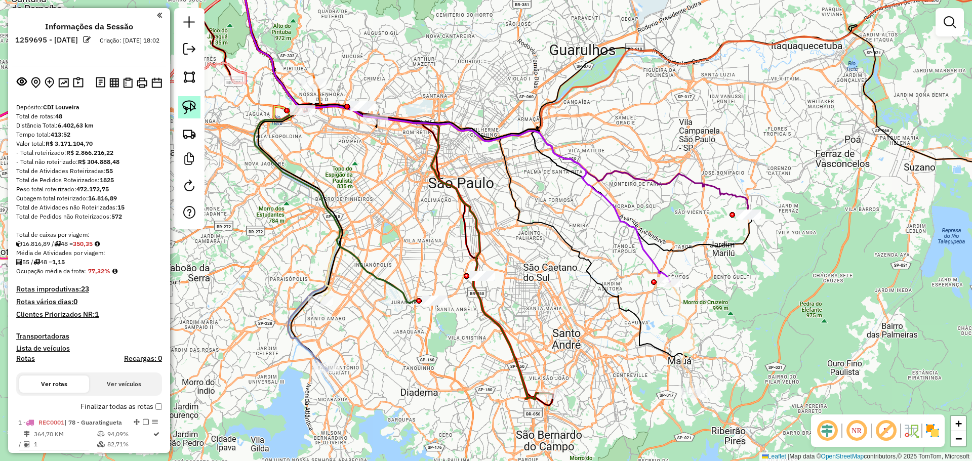
click at [189, 108] on img at bounding box center [189, 107] width 14 height 14
drag, startPoint x: 345, startPoint y: 94, endPoint x: 380, endPoint y: 98, distance: 35.2
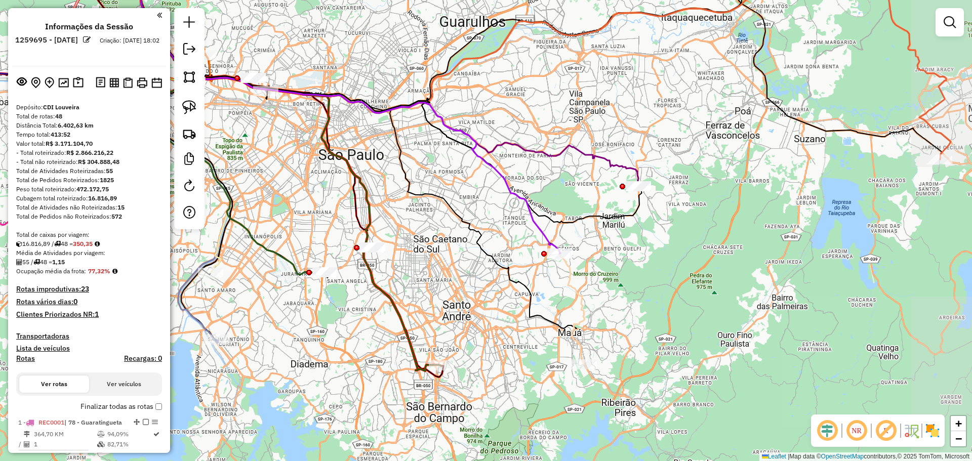
drag, startPoint x: 609, startPoint y: 271, endPoint x: 159, endPoint y: 97, distance: 482.3
click at [477, 237] on div "Janela de atendimento Grade de atendimento Capacidade Transportadoras Veículos …" at bounding box center [486, 230] width 972 height 461
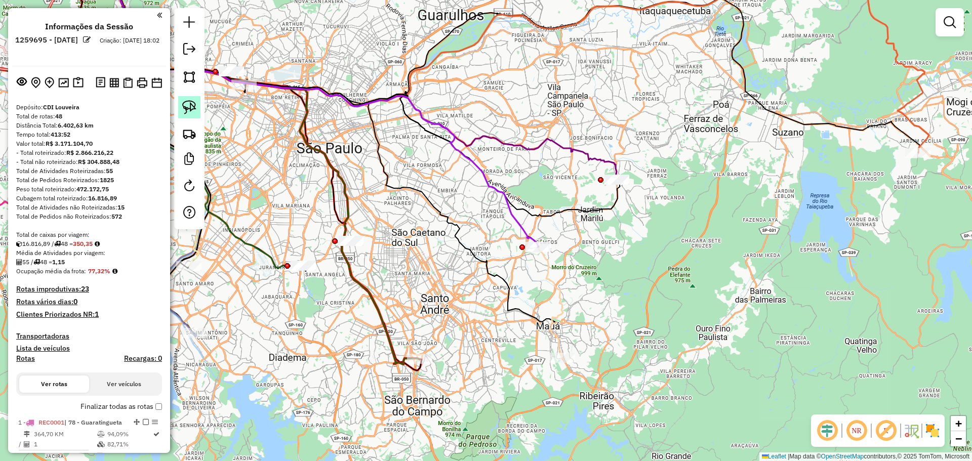
click at [186, 104] on img at bounding box center [189, 107] width 14 height 14
drag, startPoint x: 531, startPoint y: 235, endPoint x: 558, endPoint y: 250, distance: 30.2
click at [190, 110] on img at bounding box center [189, 107] width 14 height 14
drag, startPoint x: 613, startPoint y: 166, endPoint x: 636, endPoint y: 170, distance: 23.1
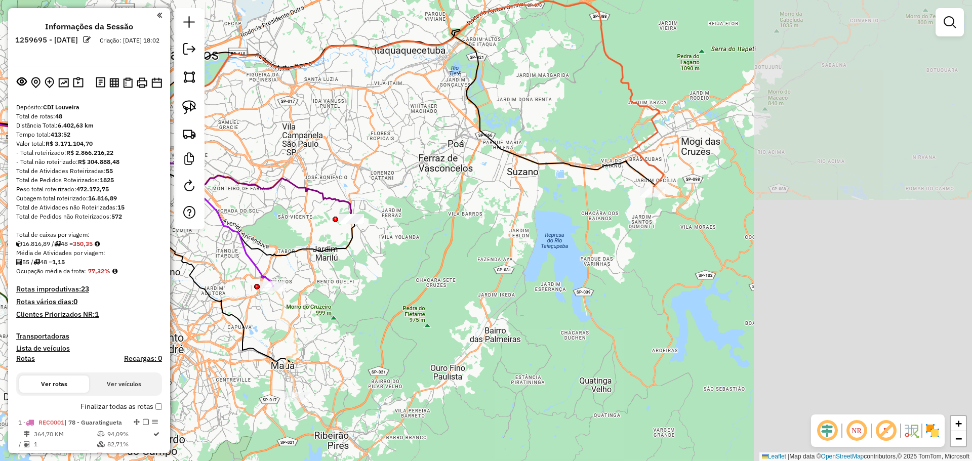
drag, startPoint x: 792, startPoint y: 204, endPoint x: 251, endPoint y: 101, distance: 550.6
click at [516, 247] on div "Janela de atendimento Grade de atendimento Capacidade Transportadoras Veículos …" at bounding box center [486, 230] width 972 height 461
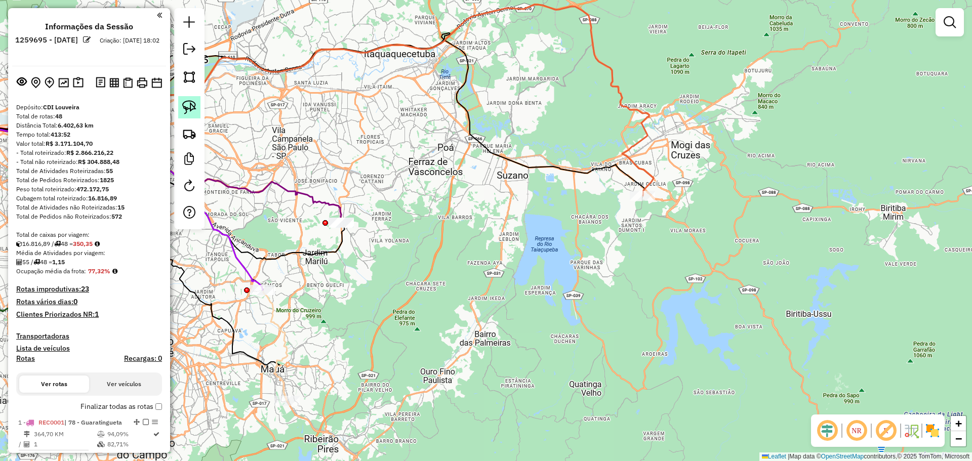
click at [186, 109] on img at bounding box center [189, 107] width 14 height 14
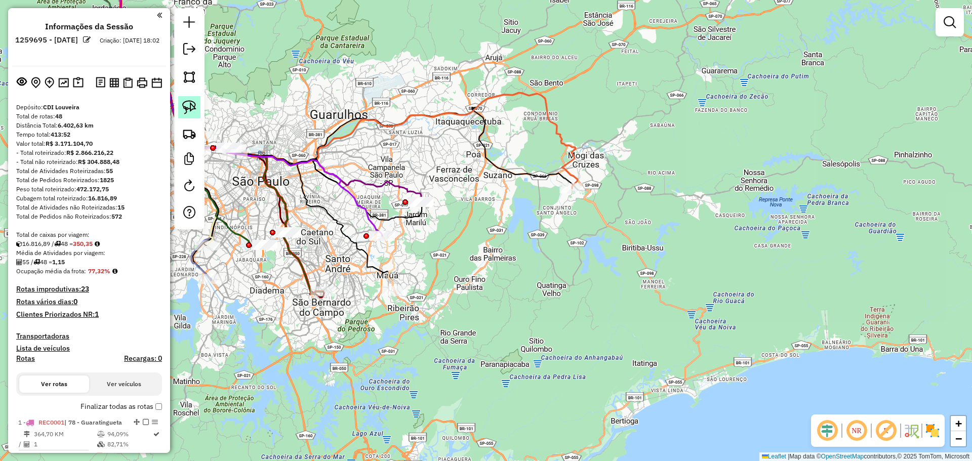
click at [192, 110] on img at bounding box center [189, 107] width 14 height 14
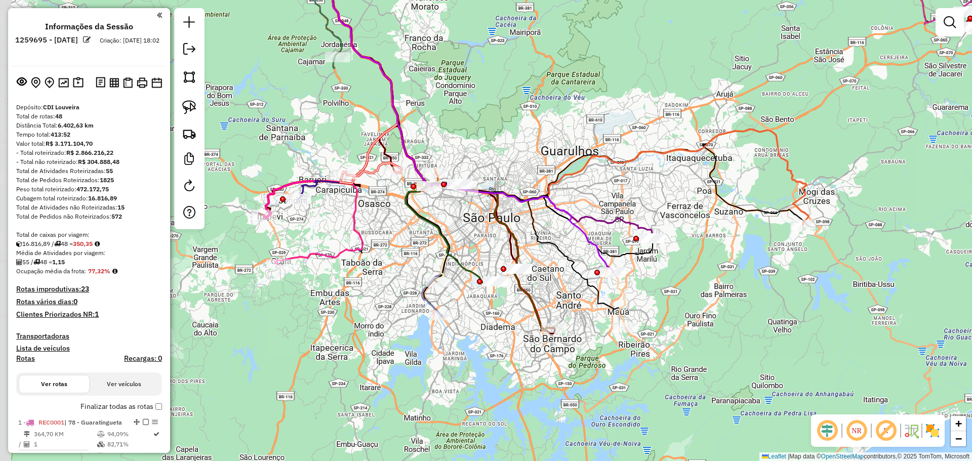
drag, startPoint x: 318, startPoint y: 248, endPoint x: 547, endPoint y: 283, distance: 232.1
click at [551, 289] on div "Janela de atendimento Grade de atendimento Capacidade Transportadoras Veículos …" at bounding box center [486, 230] width 972 height 461
